Goal: Register for event/course

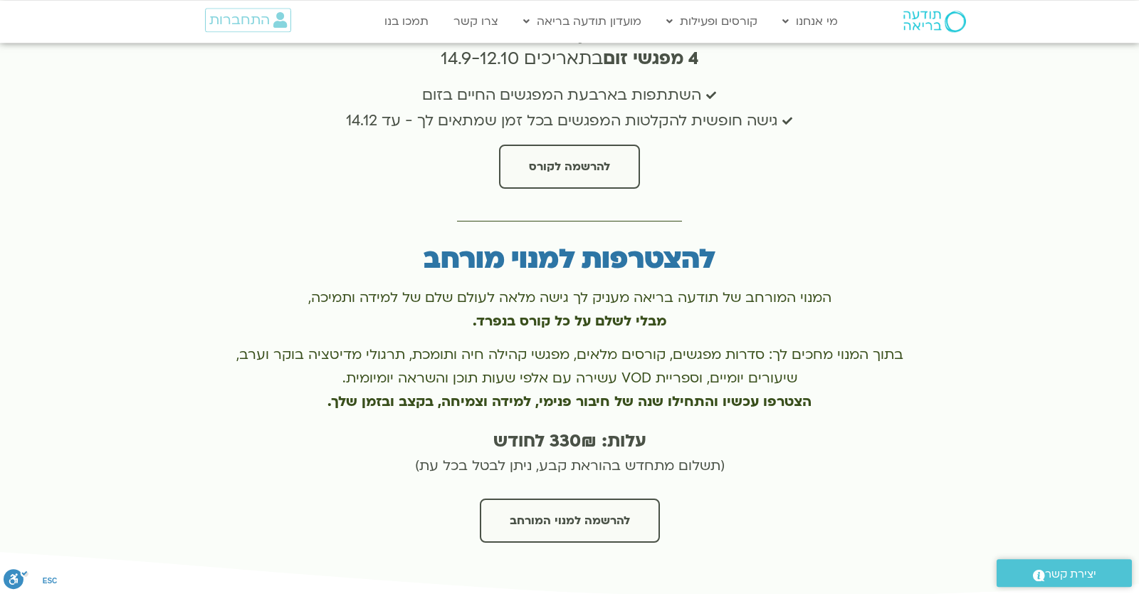
scroll to position [5269, 0]
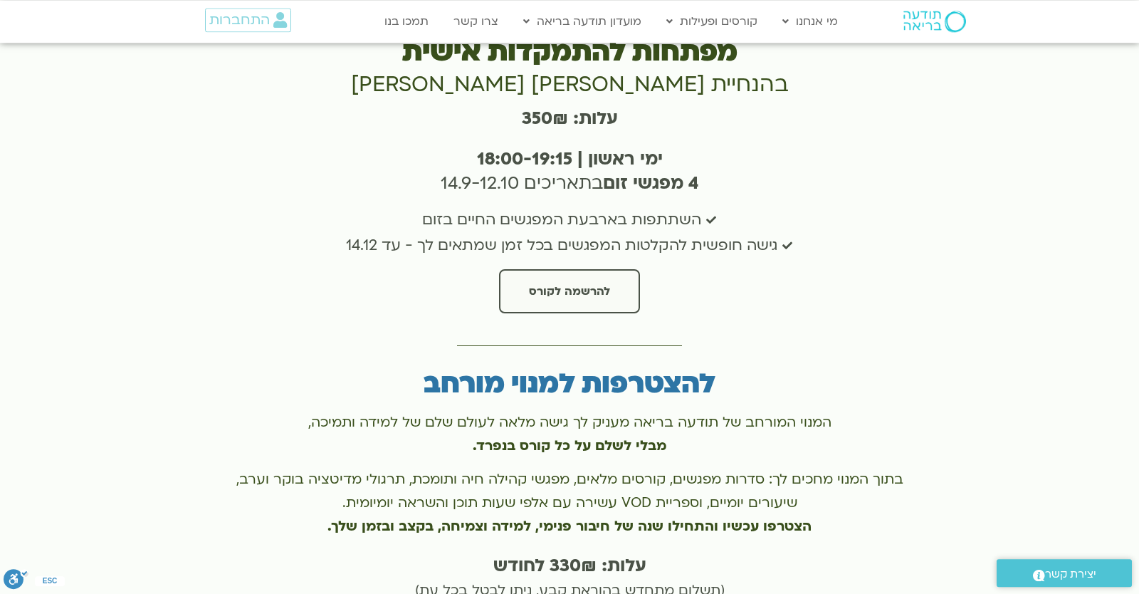
click at [522, 269] on link "להרשמה לקורס" at bounding box center [569, 291] width 141 height 44
click at [476, 413] on span "המנוי המורחב של תודעה בריאה מעניק לך גישה מלאה לעולם שלם של למידה ותמיכה," at bounding box center [569, 422] width 523 height 19
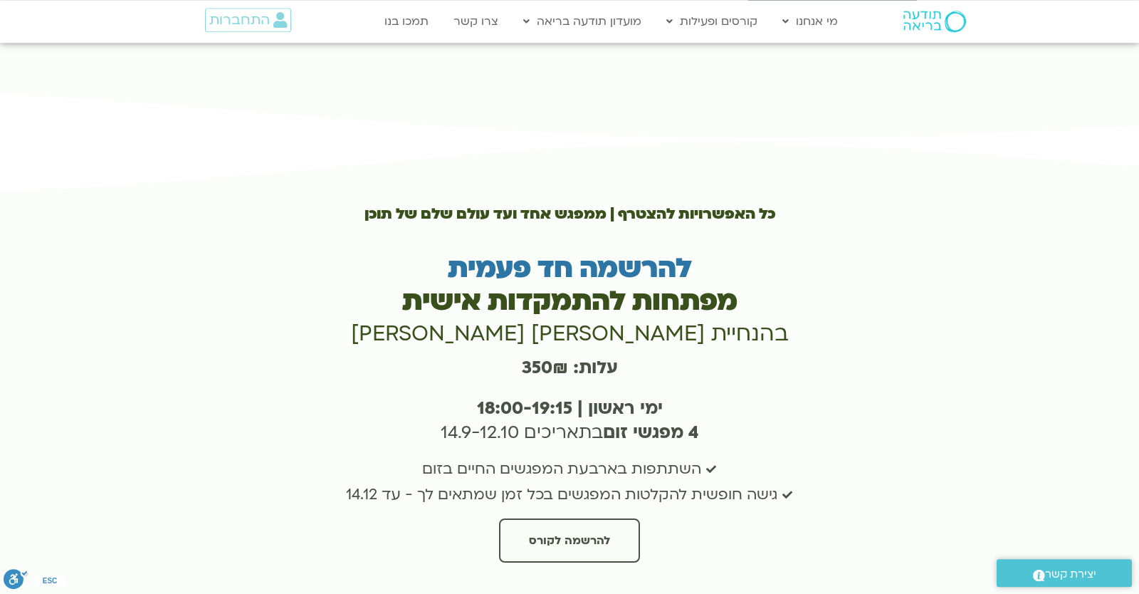
scroll to position [5144, 0]
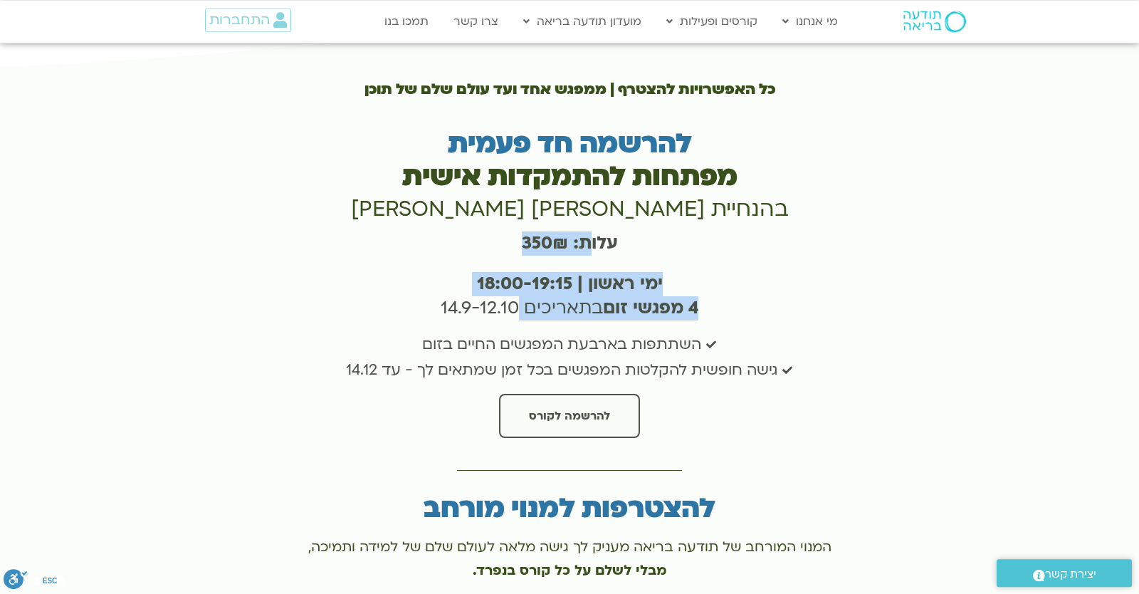
drag, startPoint x: 422, startPoint y: 221, endPoint x: 596, endPoint y: 174, distance: 180.2
click at [590, 170] on div "כל האפשרויות להצטרף | ממפגש אחד ועד עולם שלם של תוכן להרשמה חד פעמית מפתחות להת…" at bounding box center [570, 255] width 680 height 379
click at [583, 272] on h3 "ימי ראשון | 18:00-19:15 4 מפגשי זום בתאריכים 14.9-12.10" at bounding box center [570, 296] width 680 height 48
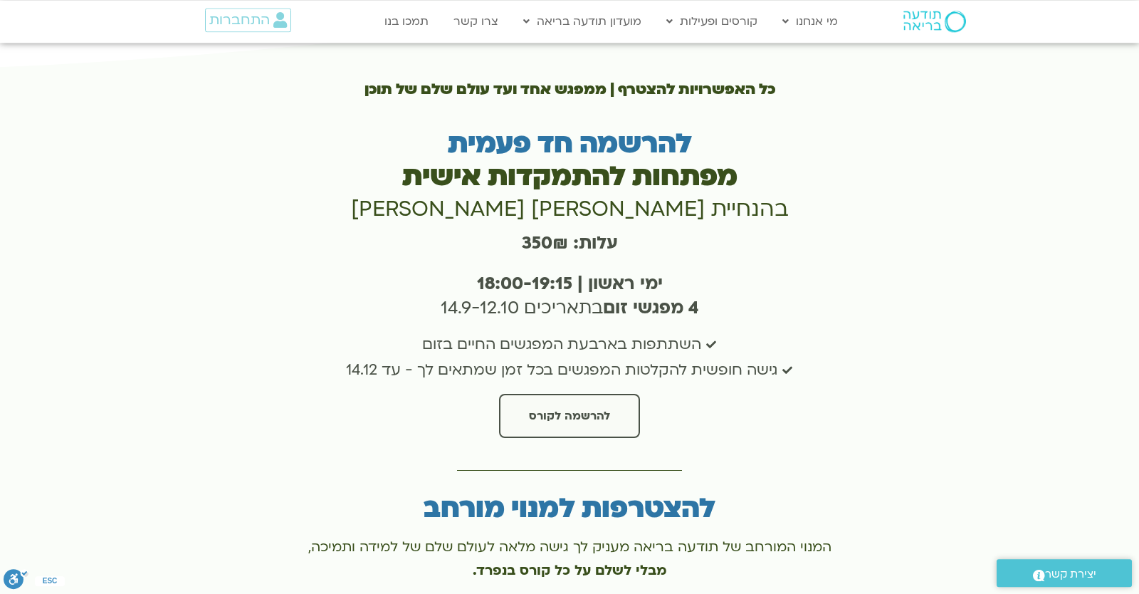
scroll to position [5020, 0]
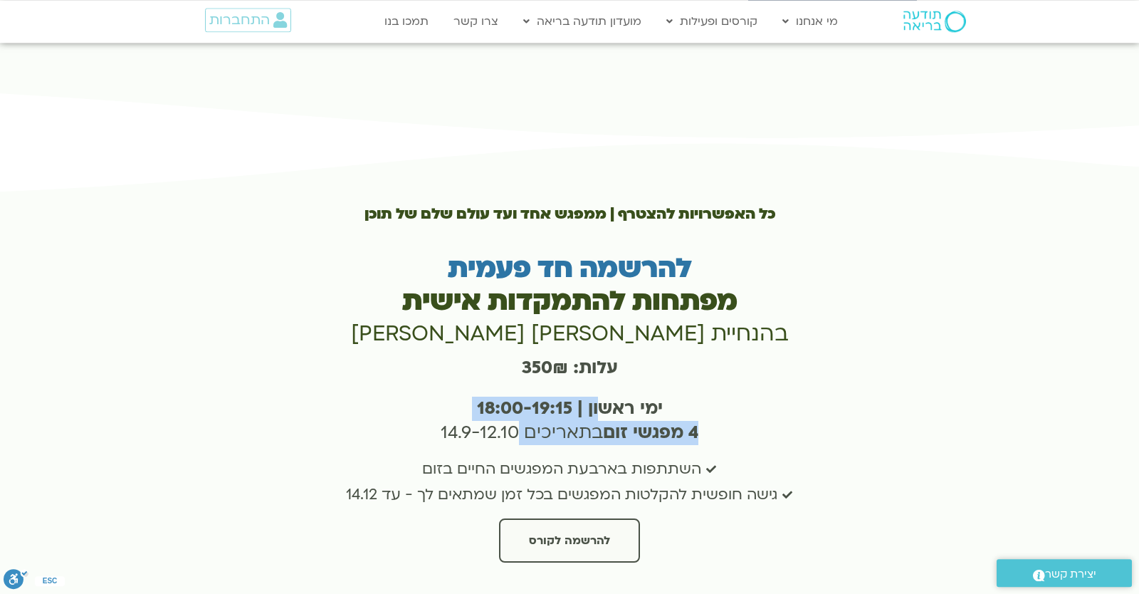
drag, startPoint x: 595, startPoint y: 303, endPoint x: 592, endPoint y: 315, distance: 13.0
click at [596, 391] on div "ימי ראשון | 18:00-19:15 4 מפגשי זום בתאריכים 14.9-12.10" at bounding box center [570, 423] width 680 height 65
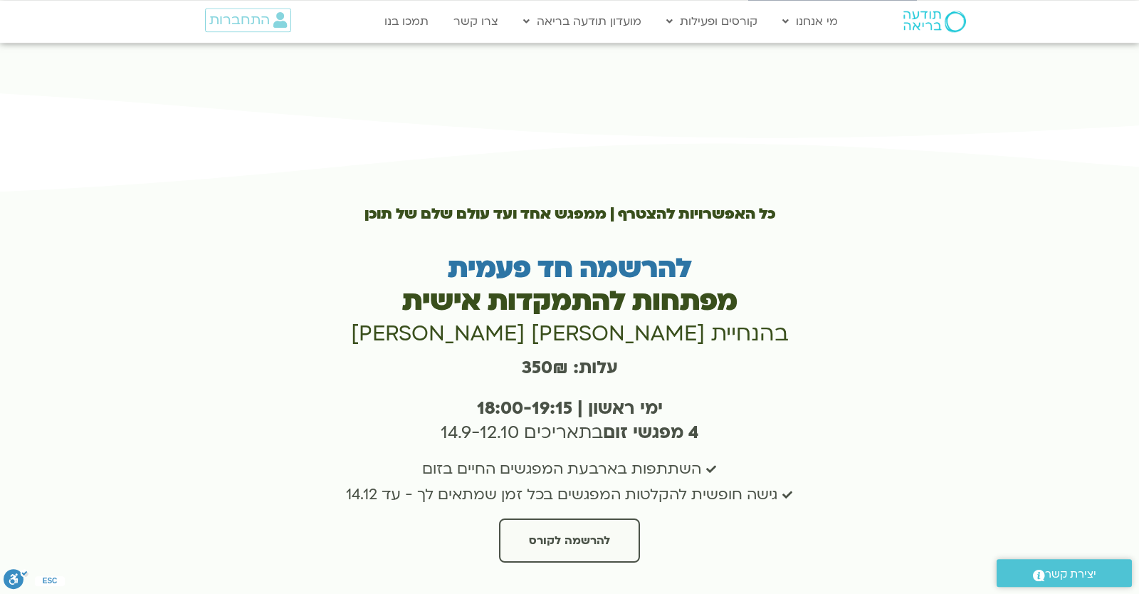
click at [642, 397] on b "ימי ראשון | 18:00-19:15" at bounding box center [570, 408] width 186 height 23
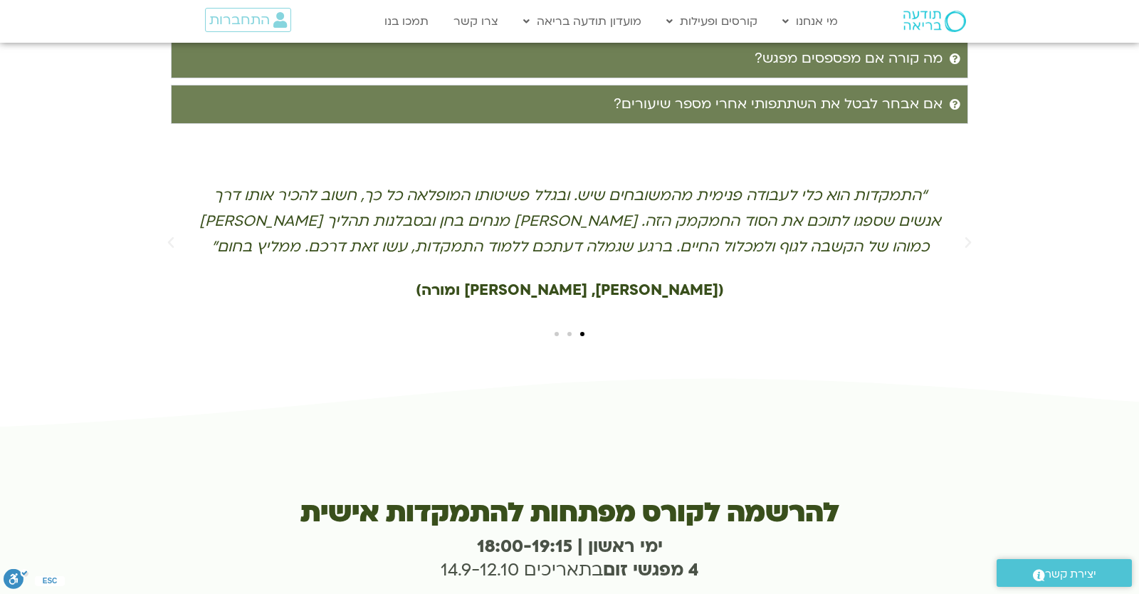
scroll to position [4501, 0]
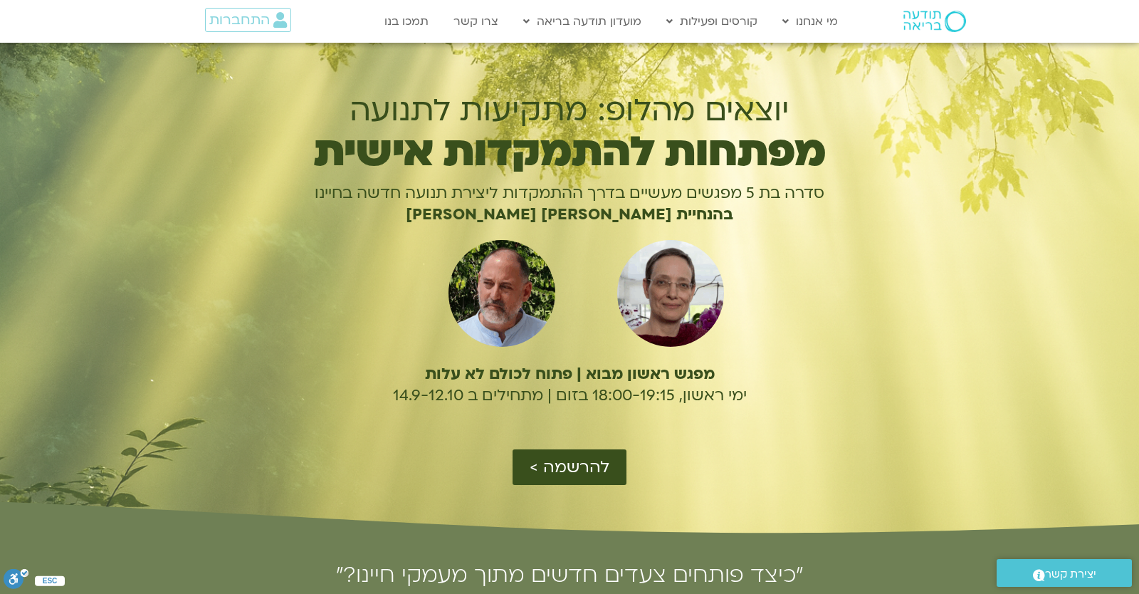
scroll to position [4501, 0]
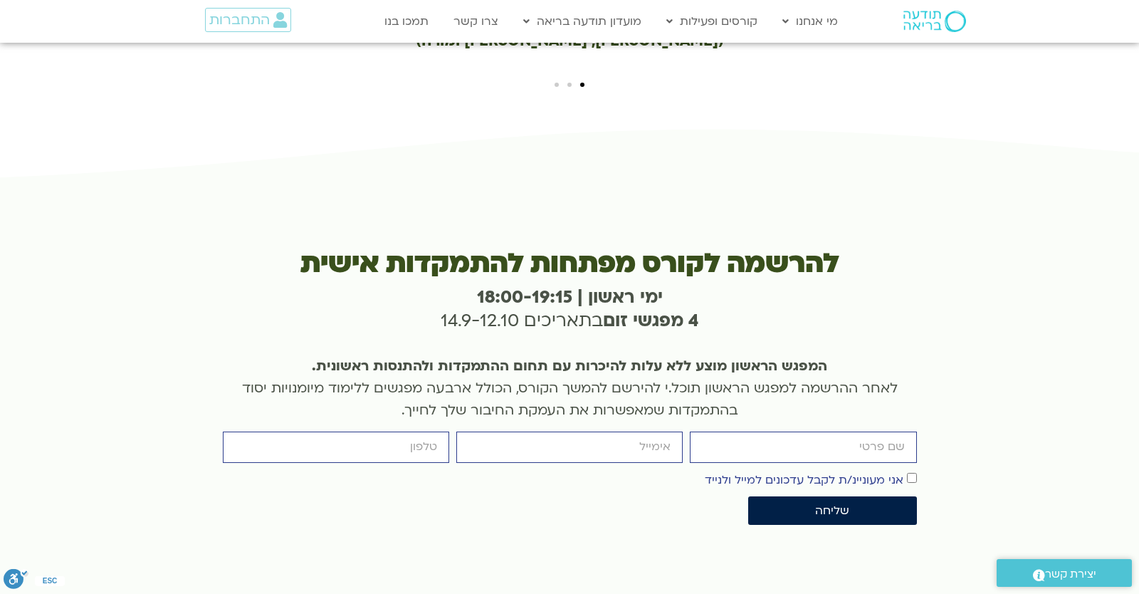
click at [550, 169] on div "להרשמה לקורס מפתחות להתמקדות אישית ימי ראשון | 18:00-19:15 4 מפגשי זום בתאריכים…" at bounding box center [570, 392] width 709 height 447
